Goal: Transaction & Acquisition: Book appointment/travel/reservation

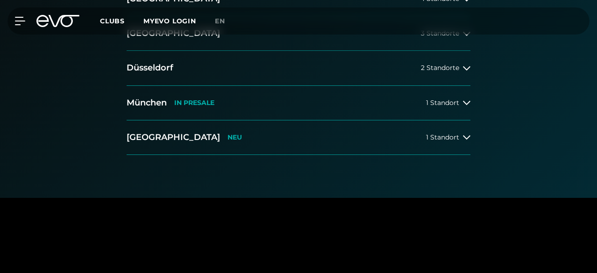
scroll to position [280, 0]
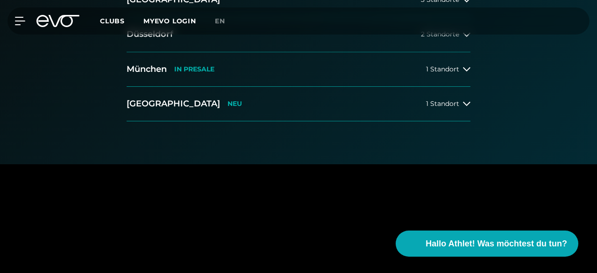
click at [463, 38] on div "2 Standorte" at bounding box center [446, 34] width 50 height 7
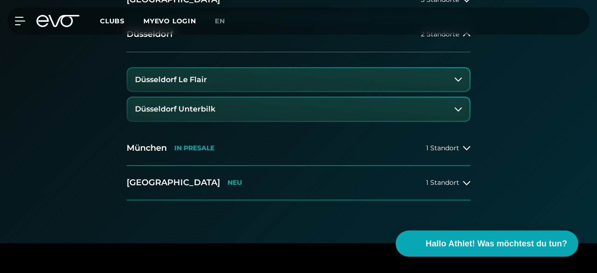
click at [307, 92] on button "Düsseldorf Le Flair" at bounding box center [299, 79] width 342 height 23
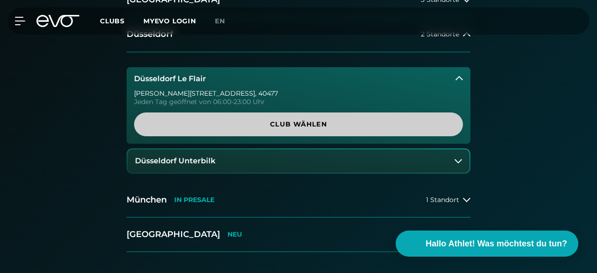
click at [283, 136] on span "Club wählen" at bounding box center [298, 125] width 329 height 24
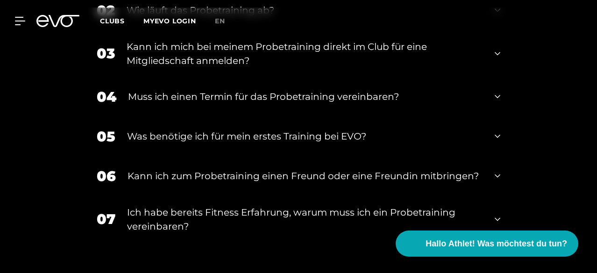
scroll to position [946, 0]
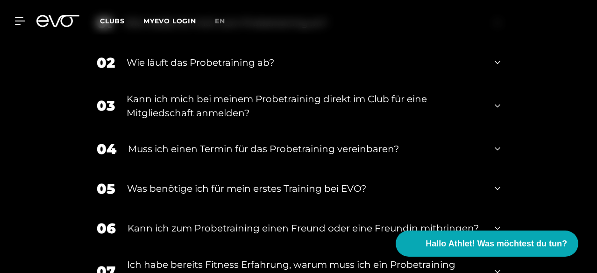
click at [503, 83] on div "02 Wie läuft das Probetraining ab?" at bounding box center [298, 63] width 423 height 40
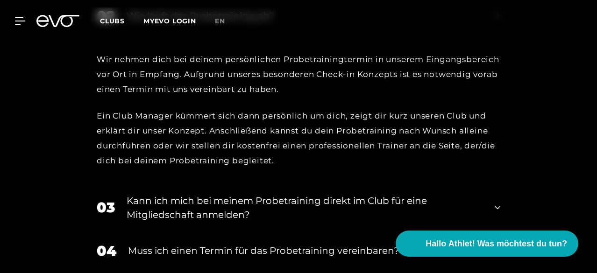
scroll to position [1039, 0]
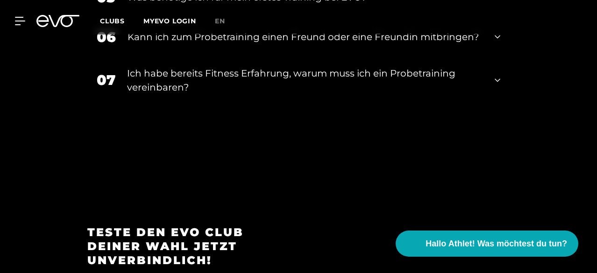
scroll to position [1179, 0]
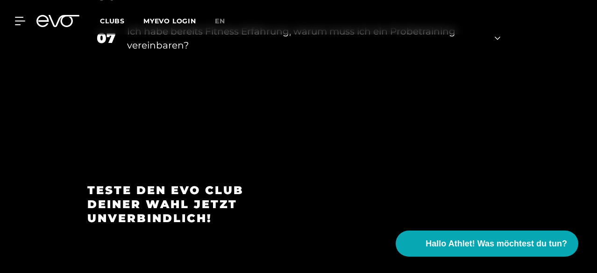
click at [495, 44] on icon at bounding box center [498, 38] width 6 height 11
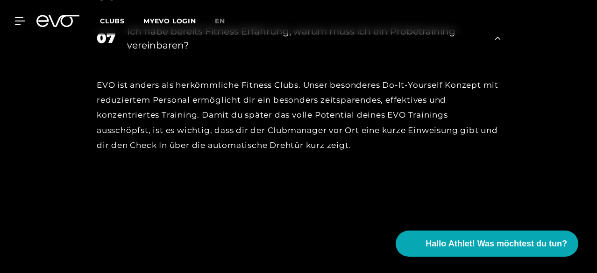
click at [495, 62] on div "07 Ich habe bereits Fitness Erfahrung, warum muss ich ein Probetraining vereinb…" at bounding box center [298, 38] width 423 height 47
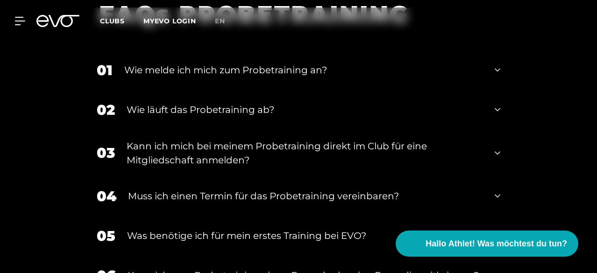
scroll to position [805, 0]
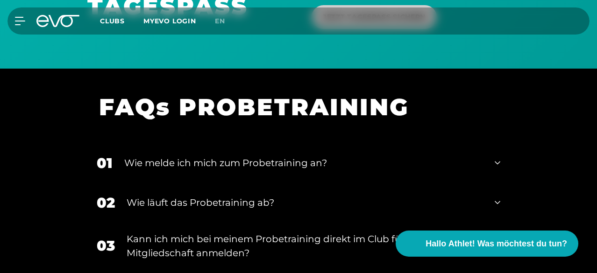
click at [351, 22] on span "JETZT TAGESPASS SICHERN" at bounding box center [374, 17] width 103 height 10
